Goal: Transaction & Acquisition: Download file/media

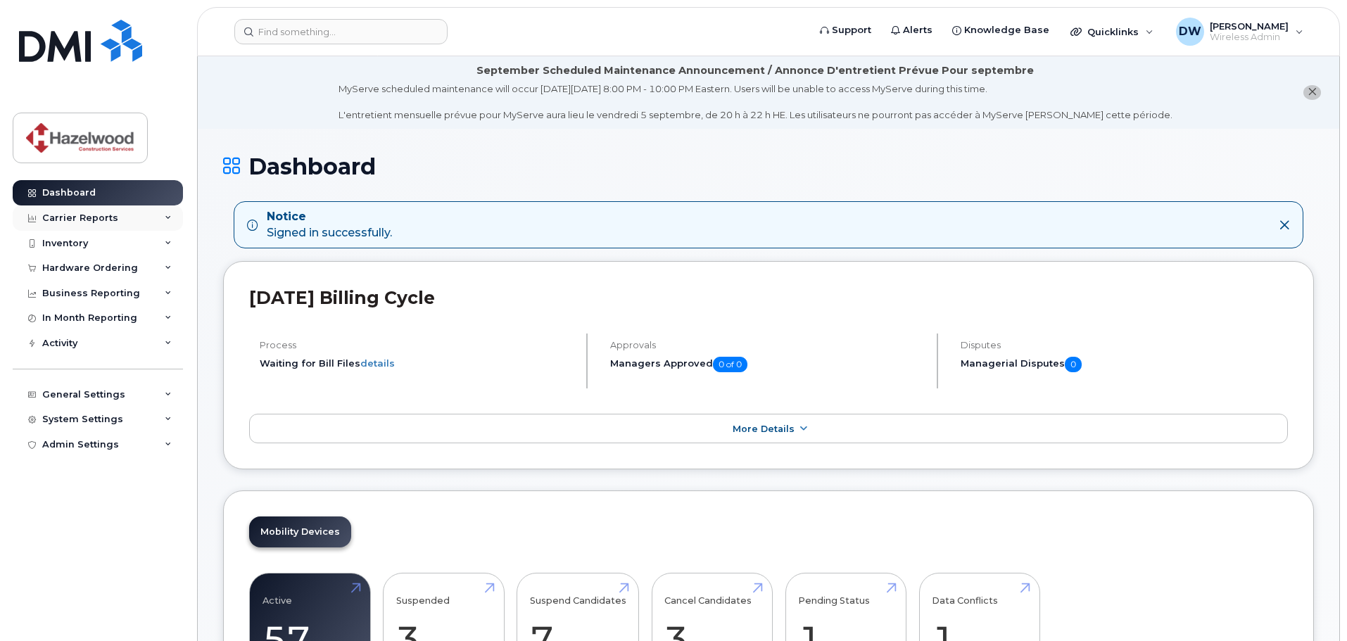
click at [75, 221] on div "Carrier Reports" at bounding box center [80, 218] width 76 height 11
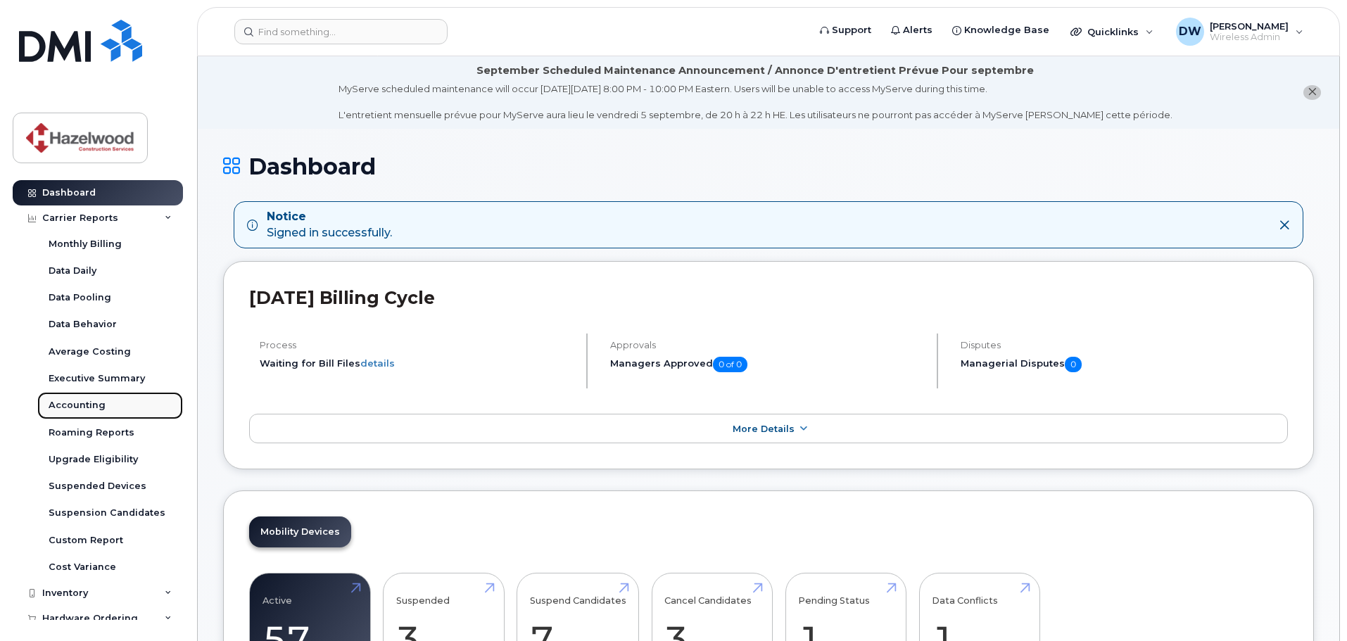
click at [74, 406] on div "Accounting" at bounding box center [77, 405] width 57 height 13
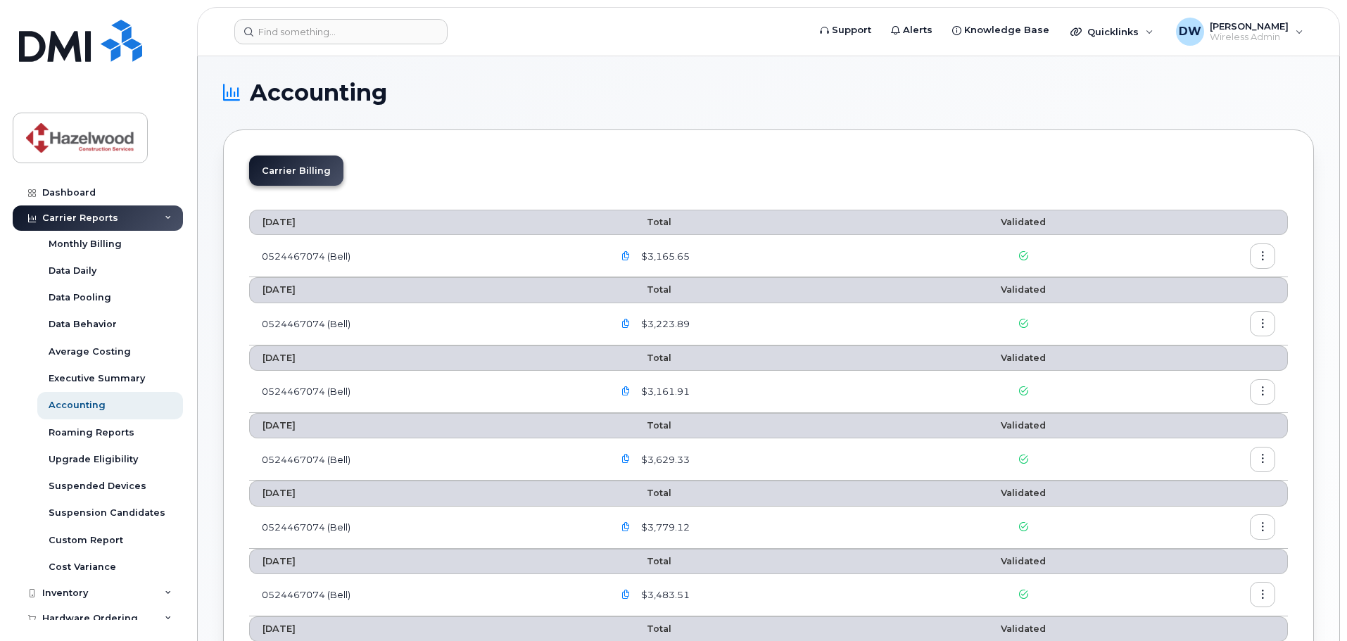
click at [1263, 258] on icon "button" at bounding box center [1262, 256] width 9 height 9
click at [1192, 307] on span "Download" at bounding box center [1198, 313] width 55 height 13
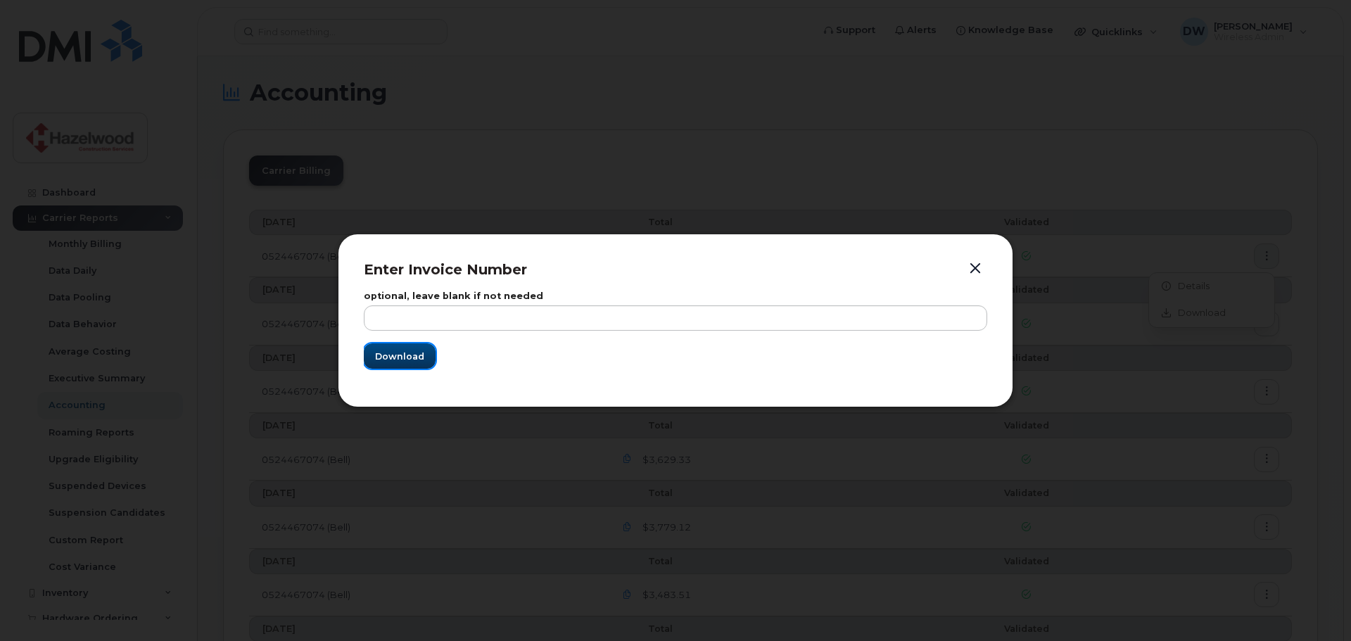
click at [396, 356] on span "Download" at bounding box center [399, 356] width 49 height 13
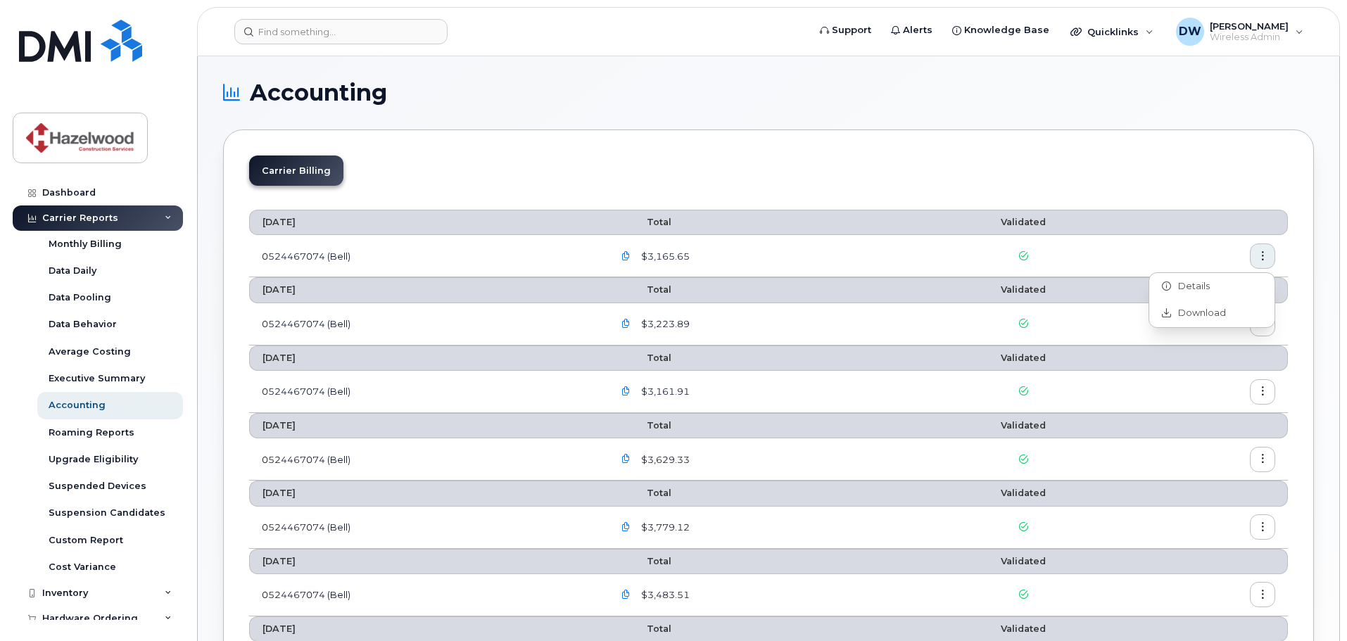
click at [629, 259] on icon "button" at bounding box center [625, 256] width 9 height 9
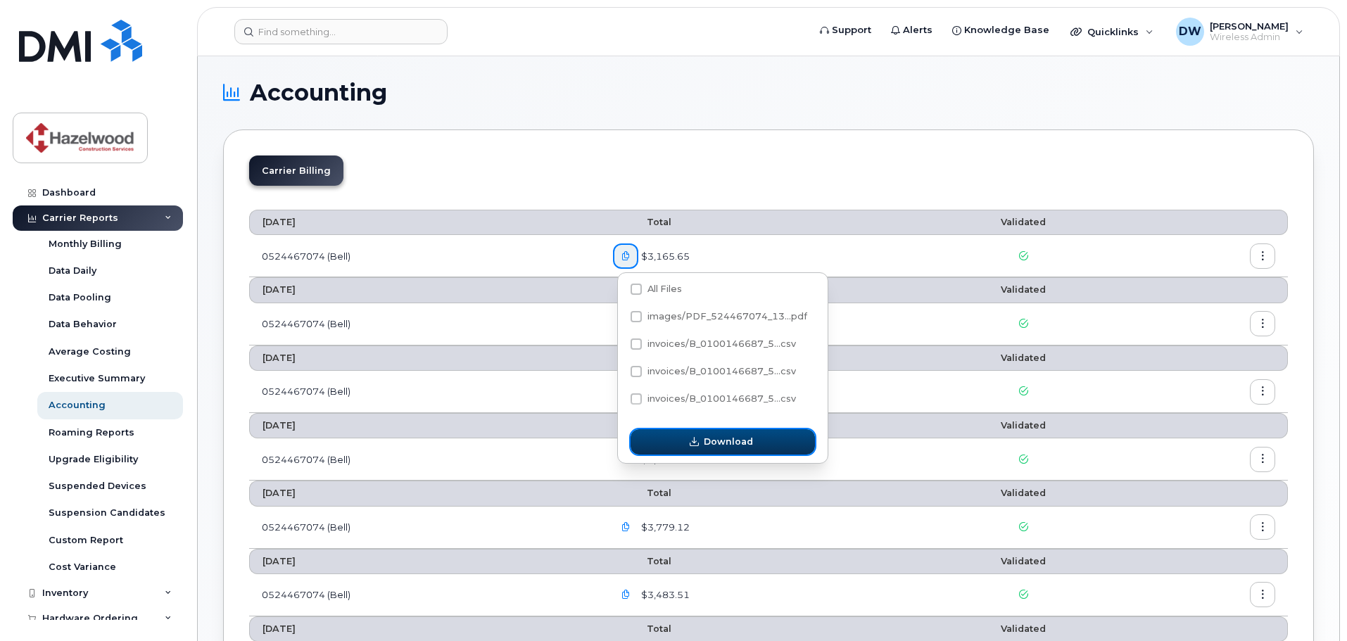
click at [702, 437] on button "Download" at bounding box center [723, 441] width 184 height 25
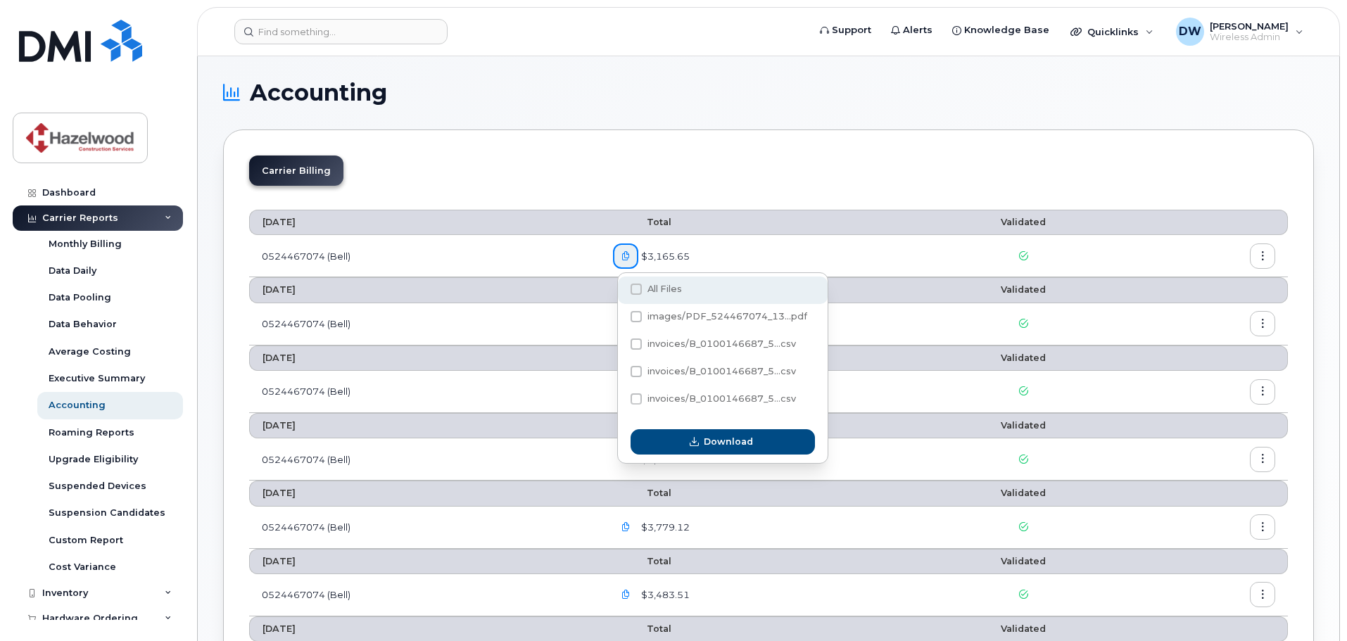
click at [636, 292] on span at bounding box center [636, 289] width 11 height 11
click at [621, 292] on input "All Files" at bounding box center [617, 289] width 7 height 7
checkbox input "true"
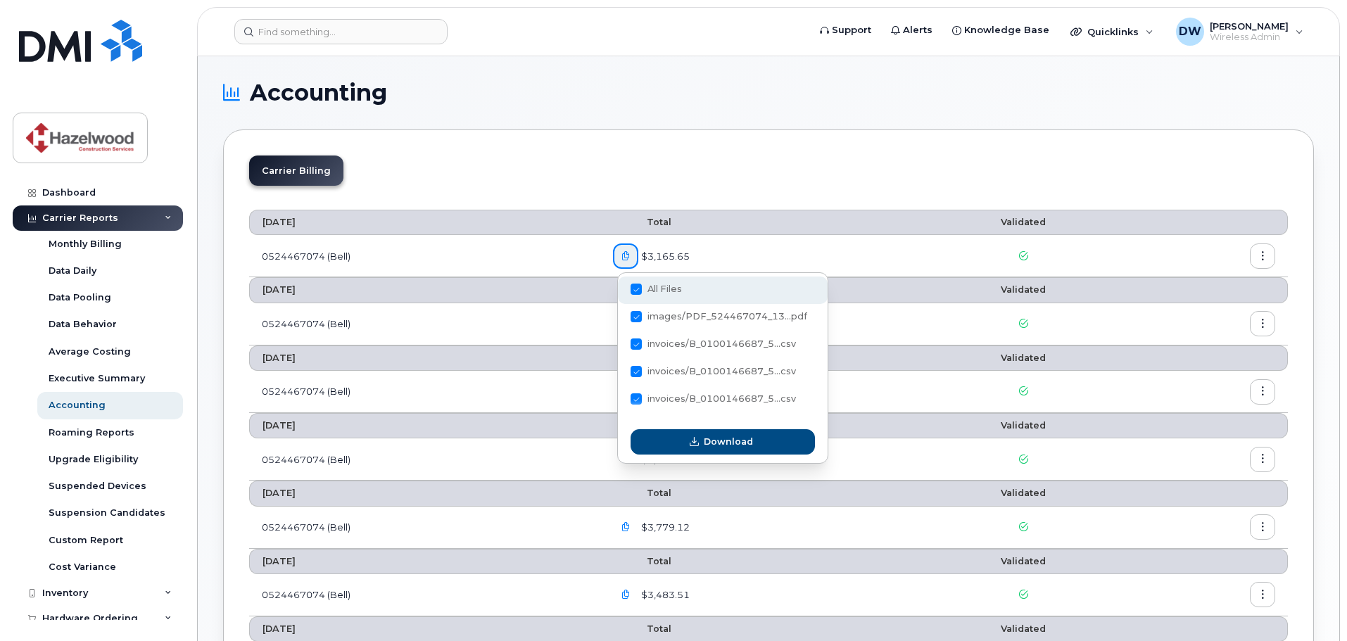
checkbox input "true"
click at [629, 287] on div "All Files" at bounding box center [723, 290] width 210 height 27
checkbox input "false"
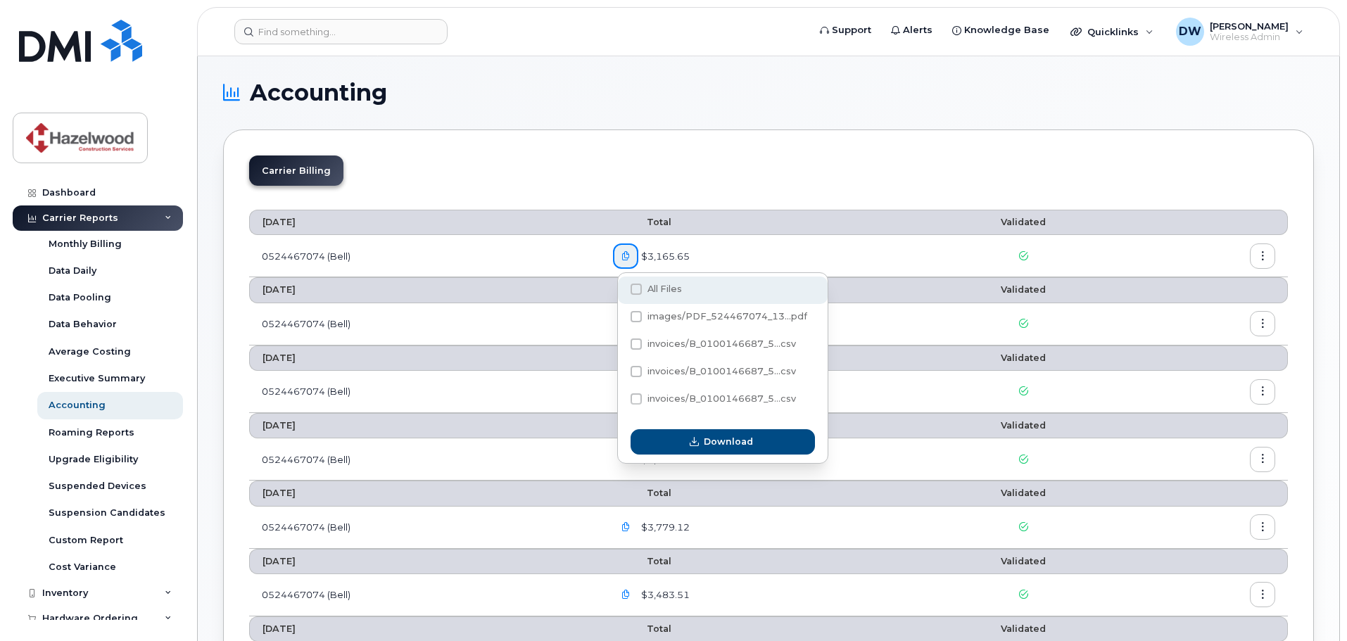
checkbox input "false"
click at [635, 313] on span at bounding box center [636, 316] width 11 height 11
click at [621, 314] on input "images/PDF_524467074_13...pdf" at bounding box center [617, 317] width 7 height 7
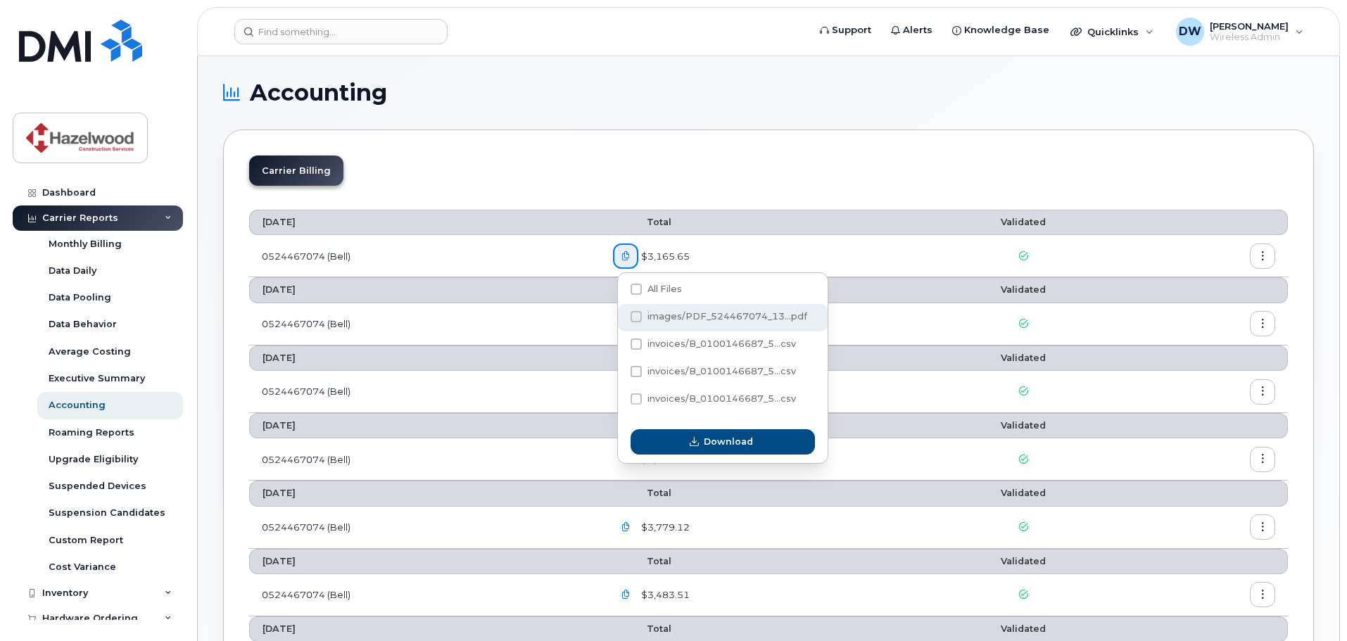
checkbox input "true"
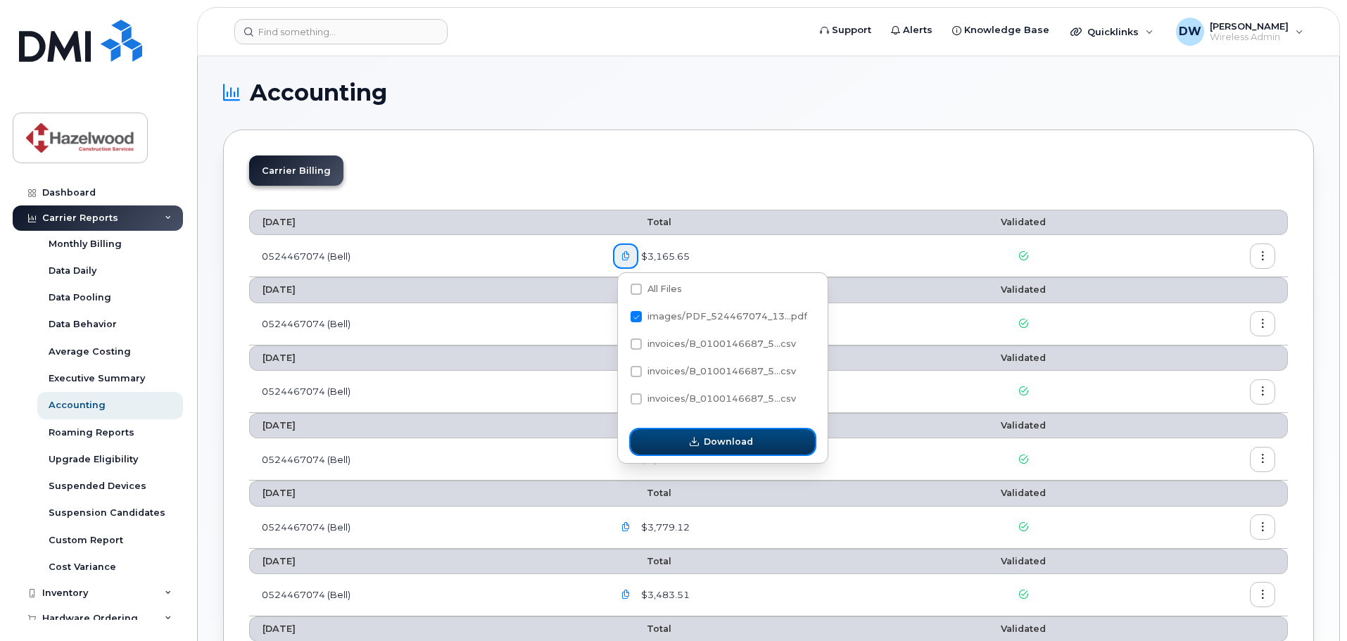
click at [731, 432] on button "Download" at bounding box center [723, 441] width 184 height 25
